Goal: Transaction & Acquisition: Purchase product/service

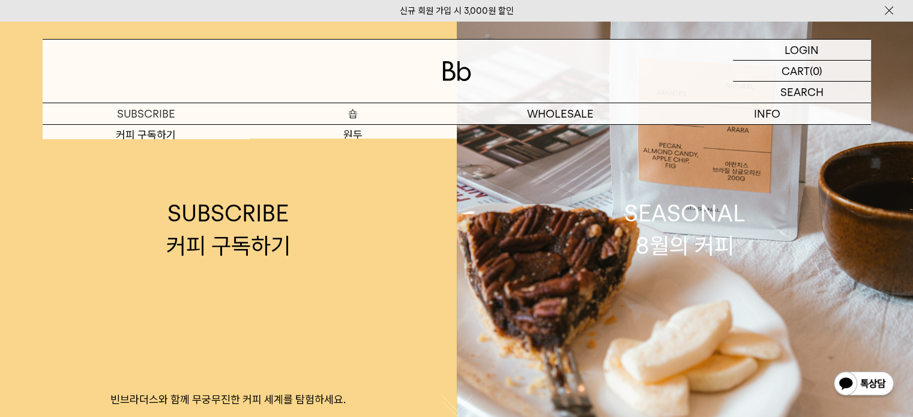
click at [358, 129] on link "SUBSCRIBE 커피 구독하기 빈브라더스와 함께 무궁무진한 커피 세계를 탐험하세요." at bounding box center [228, 229] width 457 height 417
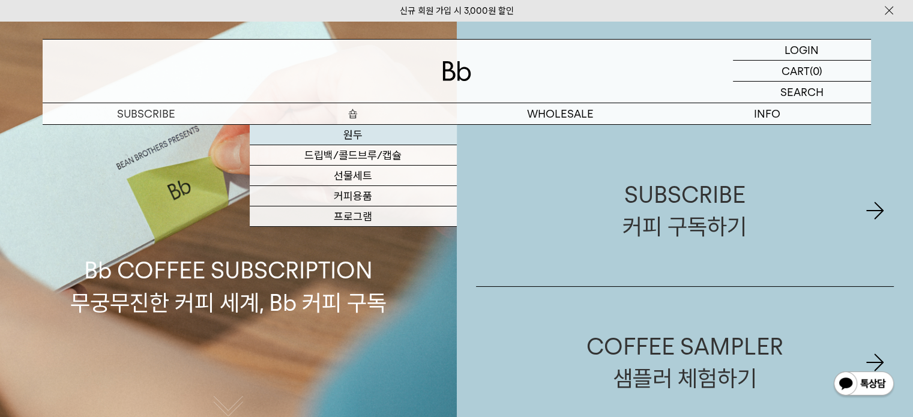
click at [356, 136] on link "원두" at bounding box center [353, 135] width 207 height 20
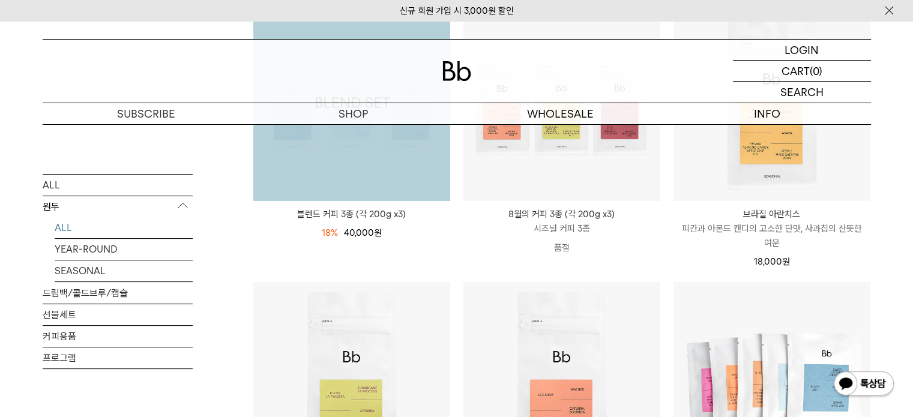
scroll to position [240, 0]
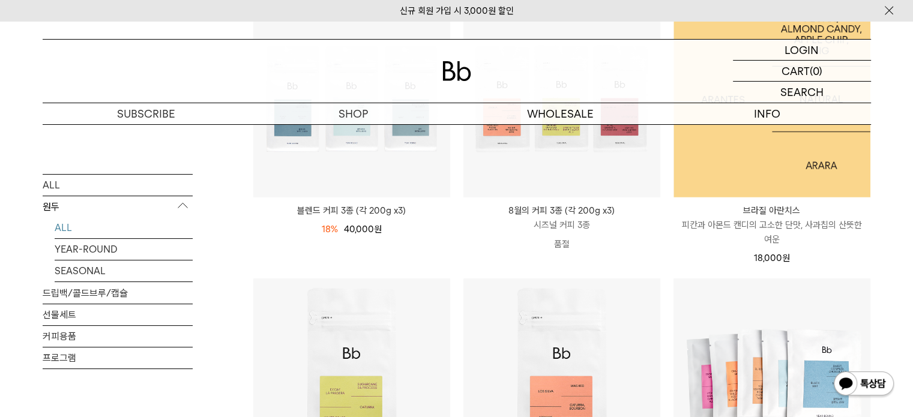
click at [732, 163] on img at bounding box center [771, 99] width 197 height 197
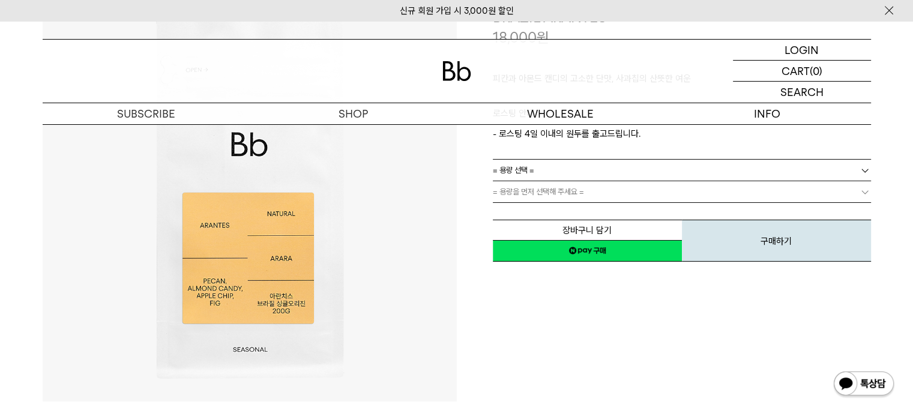
scroll to position [180, 0]
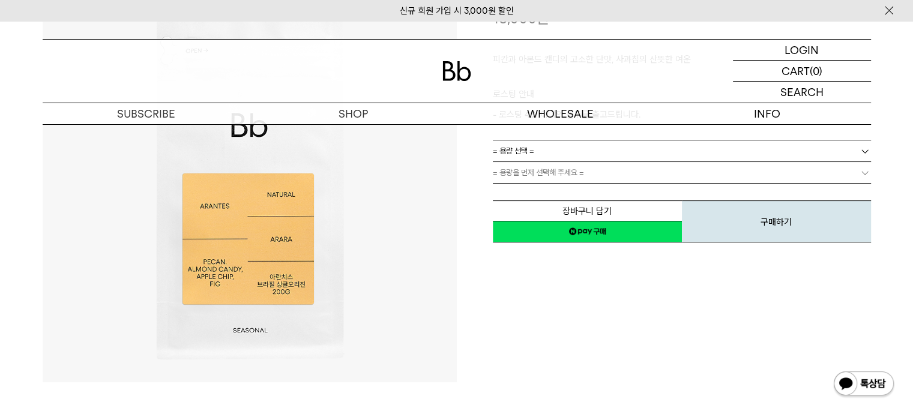
click at [556, 175] on span "= 용량을 먼저 선택해 주세요 =" at bounding box center [538, 172] width 91 height 21
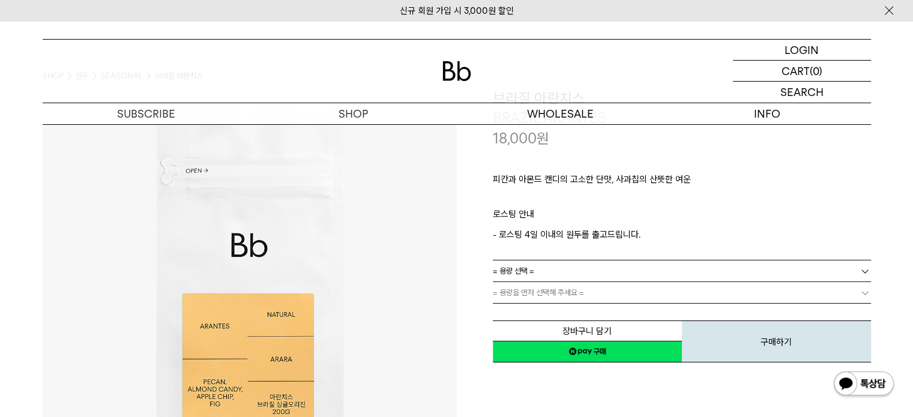
click at [533, 292] on span "= 용량을 먼저 선택해 주세요 =" at bounding box center [538, 292] width 91 height 21
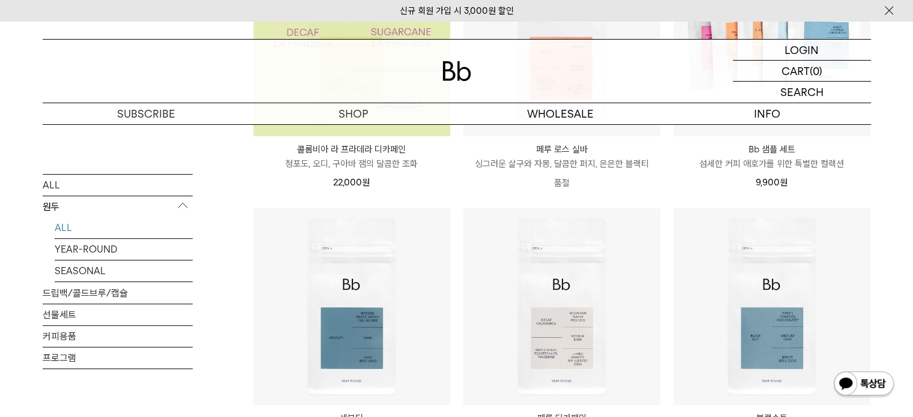
scroll to position [459, 0]
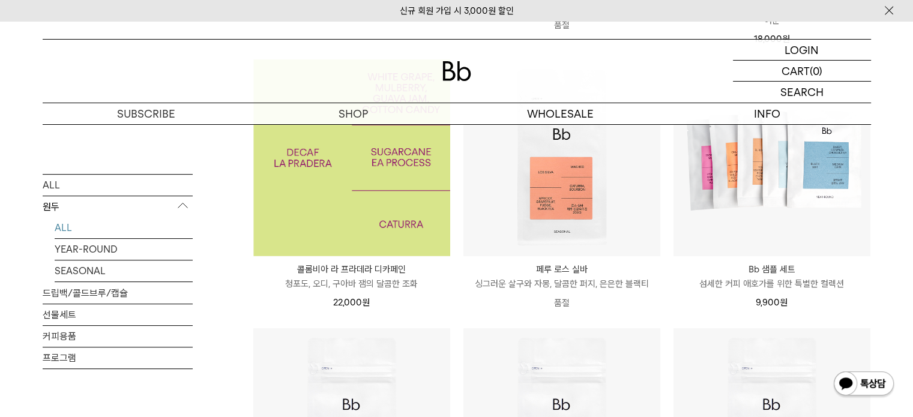
click at [350, 183] on img at bounding box center [351, 157] width 197 height 197
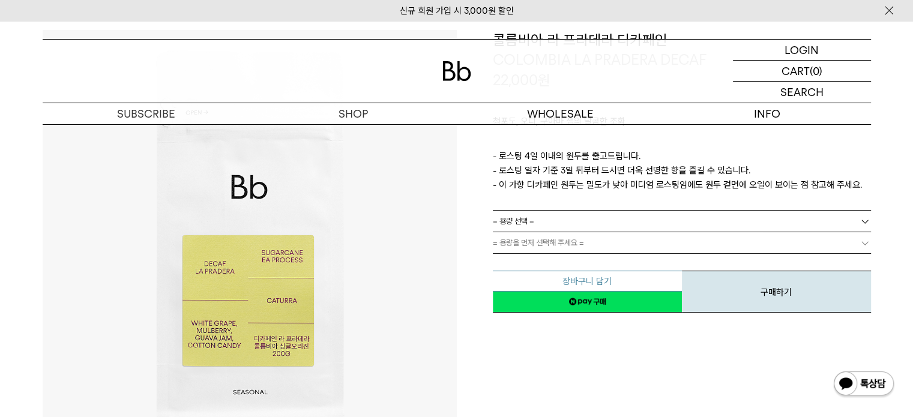
scroll to position [120, 0]
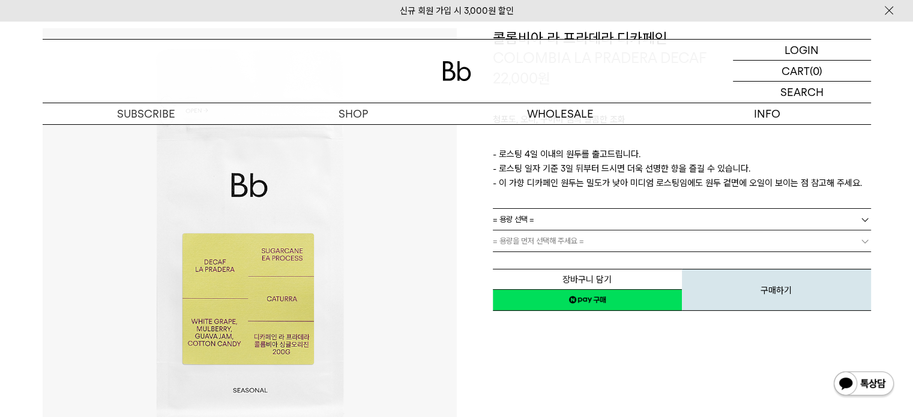
click at [566, 238] on span "= 용량을 먼저 선택해 주세요 =" at bounding box center [538, 240] width 91 height 21
click at [555, 220] on link "= 용량 선택 =" at bounding box center [682, 219] width 378 height 21
click at [521, 241] on li "200g" at bounding box center [688, 241] width 366 height 22
click at [527, 244] on span "= 용량을 먼저 선택해 주세요 =" at bounding box center [538, 240] width 91 height 21
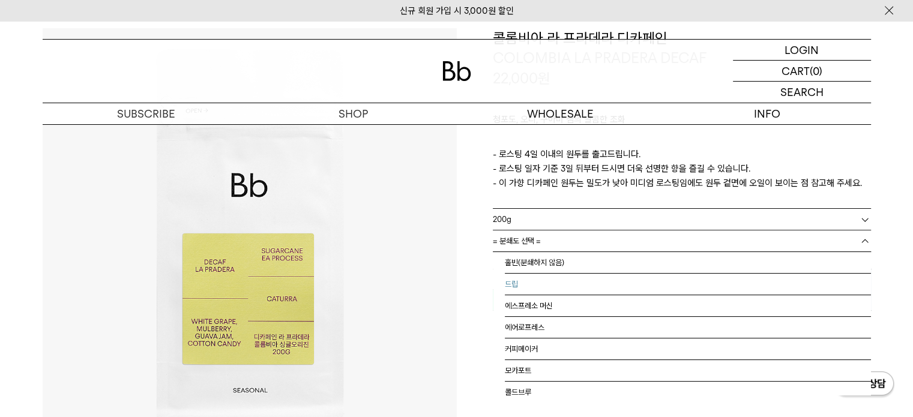
click at [526, 281] on li "드립" at bounding box center [688, 285] width 366 height 22
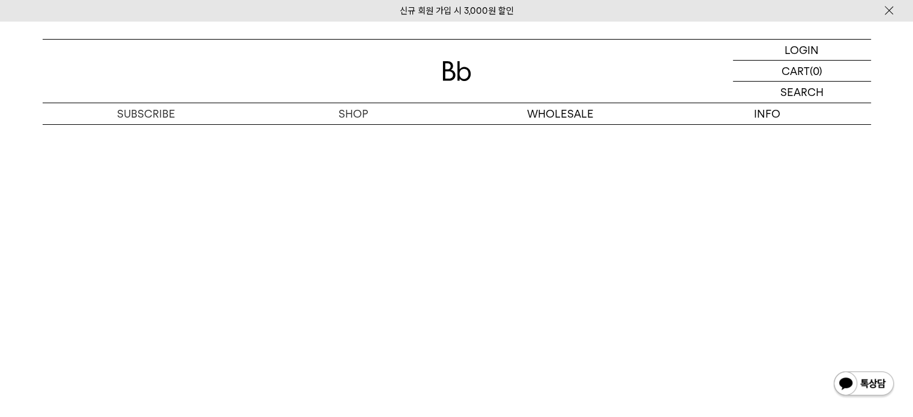
scroll to position [2160, 0]
